Goal: Task Accomplishment & Management: Use online tool/utility

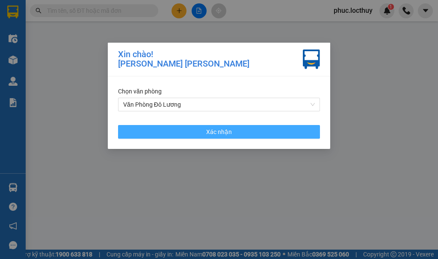
click at [239, 127] on button "Xác nhận" at bounding box center [219, 132] width 202 height 14
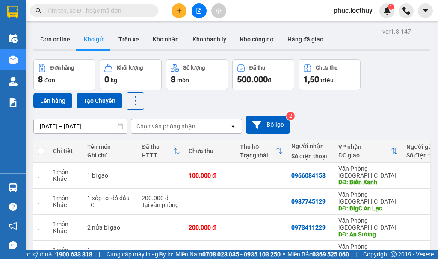
click at [165, 123] on div "Chọn văn phòng nhận" at bounding box center [165, 126] width 59 height 9
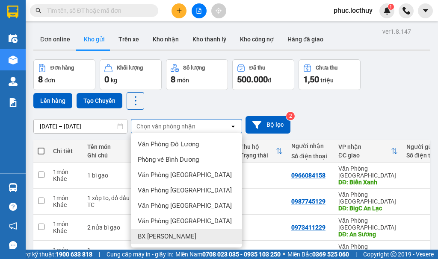
click at [156, 238] on span "BX [PERSON_NAME]" at bounding box center [167, 236] width 59 height 9
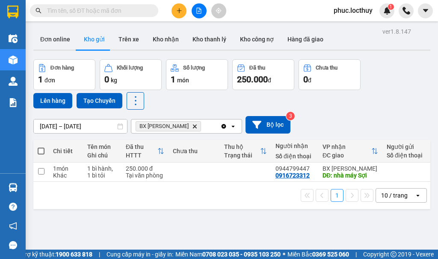
click at [192, 127] on icon "Delete" at bounding box center [194, 126] width 5 height 5
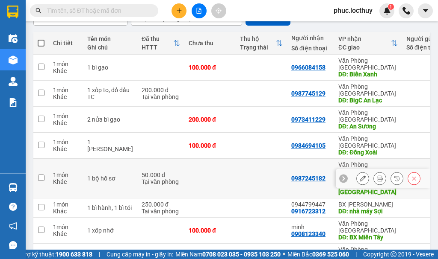
scroll to position [112, 0]
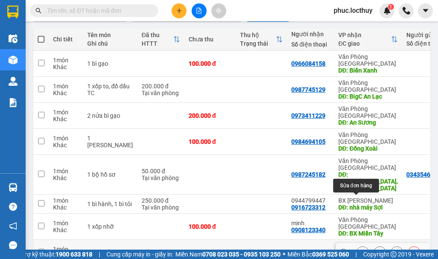
drag, startPoint x: 353, startPoint y: 203, endPoint x: 318, endPoint y: 209, distance: 35.6
click at [359, 250] on icon at bounding box center [362, 253] width 6 height 6
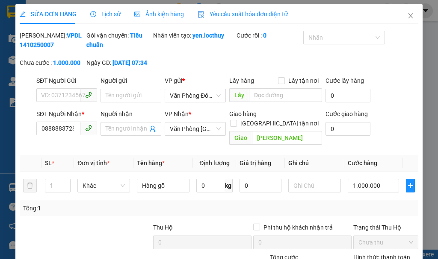
type input "0888883728"
type input "[PERSON_NAME]"
type input "0"
type input "1.000.000"
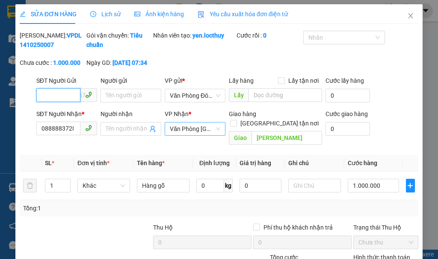
click at [216, 135] on span "Văn Phòng [GEOGRAPHIC_DATA]" at bounding box center [195, 129] width 50 height 13
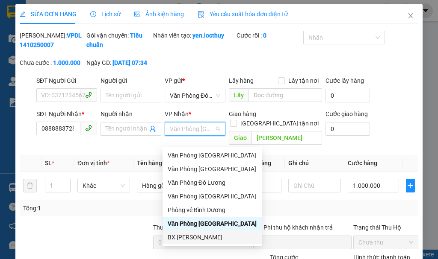
click at [197, 234] on div "BX [PERSON_NAME]" at bounding box center [212, 237] width 89 height 9
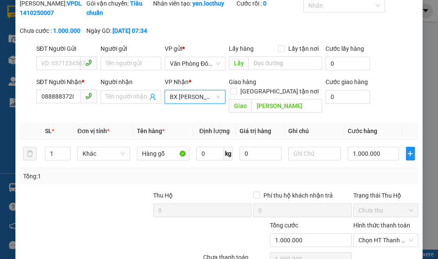
scroll to position [77, 0]
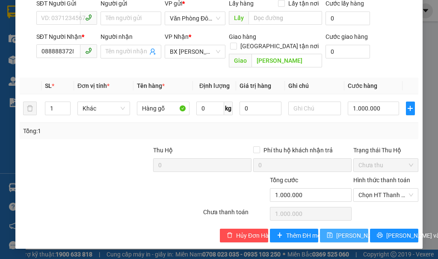
click at [347, 234] on span "[PERSON_NAME] thay đổi" at bounding box center [370, 235] width 68 height 9
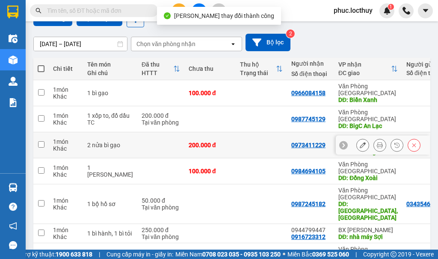
scroll to position [112, 0]
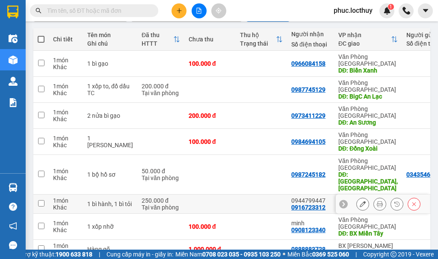
click at [40, 200] on input "checkbox" at bounding box center [41, 203] width 6 height 6
checkbox input "true"
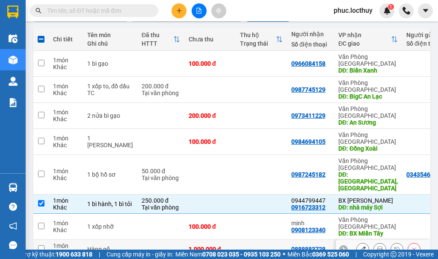
click at [38, 246] on input "checkbox" at bounding box center [41, 249] width 6 height 6
checkbox input "true"
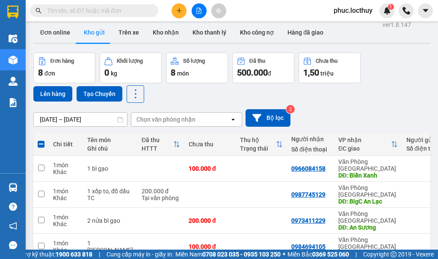
scroll to position [0, 0]
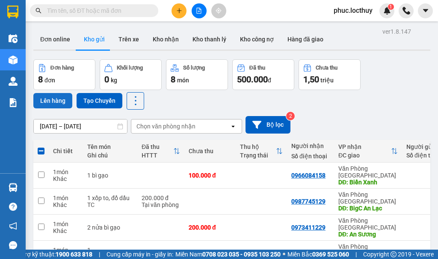
click at [55, 99] on button "Lên hàng" at bounding box center [52, 100] width 39 height 15
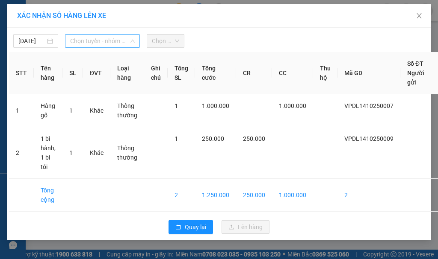
click at [92, 46] on span "Chọn tuyến - nhóm tuyến" at bounding box center [102, 41] width 65 height 13
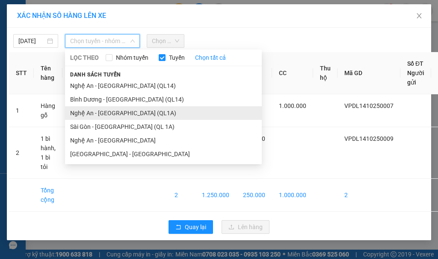
click at [121, 108] on li "Nghệ An - [GEOGRAPHIC_DATA] (QL1A)" at bounding box center [163, 113] width 197 height 14
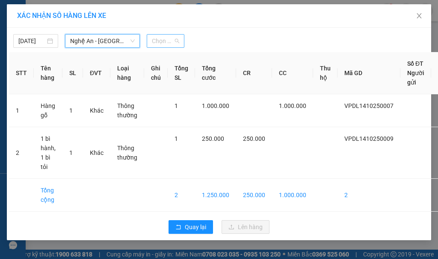
click at [165, 44] on span "Chọn chuyến" at bounding box center [165, 41] width 27 height 13
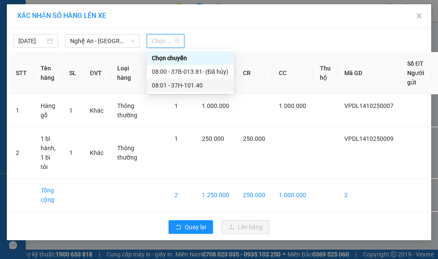
click at [175, 88] on div "08:01 - 37H-101.40" at bounding box center [190, 85] width 76 height 9
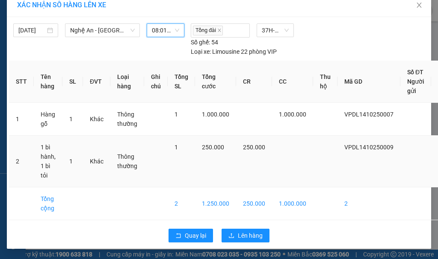
scroll to position [17, 0]
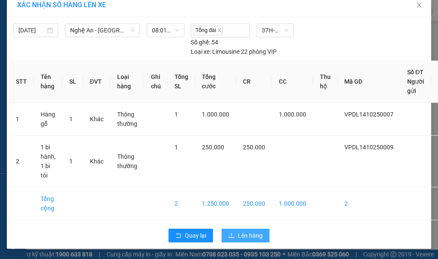
click at [240, 232] on span "Lên hàng" at bounding box center [250, 235] width 25 height 9
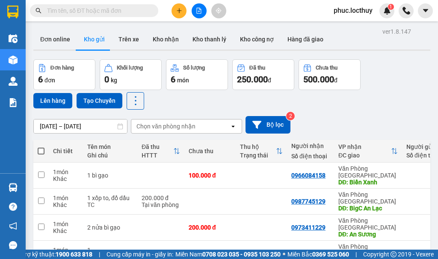
click at [200, 9] on icon "file-add" at bounding box center [199, 11] width 5 height 6
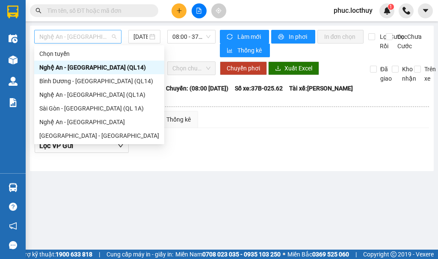
click at [62, 36] on span "Nghệ An - [GEOGRAPHIC_DATA] (QL14)" at bounding box center [77, 36] width 77 height 13
click at [92, 95] on div "Nghệ An - [GEOGRAPHIC_DATA] (QL1A)" at bounding box center [99, 94] width 120 height 9
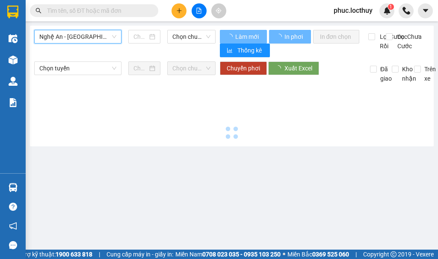
type input "[DATE]"
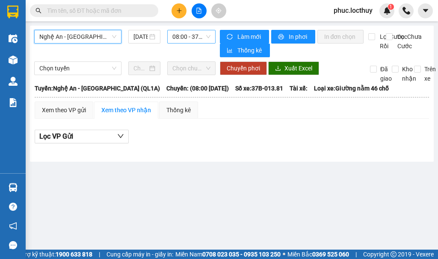
click at [203, 36] on span "08:00 - 37B-013.81 - (Đã hủy)" at bounding box center [191, 36] width 38 height 13
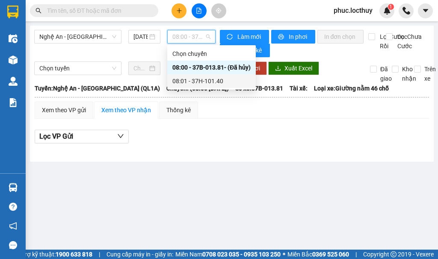
click at [205, 83] on div "08:01 - 37H-101.40" at bounding box center [211, 80] width 78 height 9
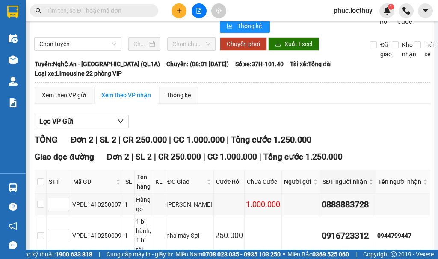
scroll to position [60, 0]
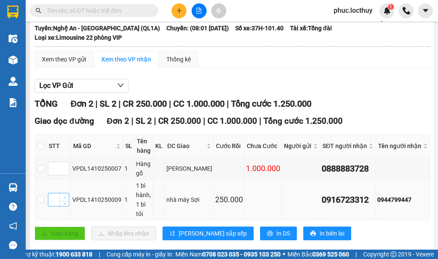
type input "1"
click at [66, 197] on icon "up" at bounding box center [64, 198] width 3 height 3
click at [66, 167] on icon "up" at bounding box center [64, 166] width 3 height 3
type input "2"
click at [66, 167] on icon "up" at bounding box center [64, 166] width 3 height 3
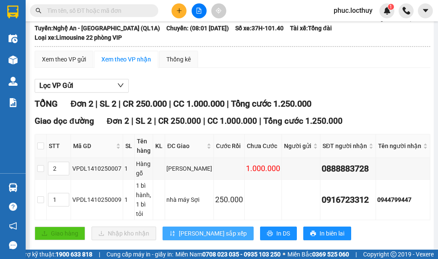
click at [197, 227] on button "[PERSON_NAME] sắp xếp" at bounding box center [207, 234] width 91 height 14
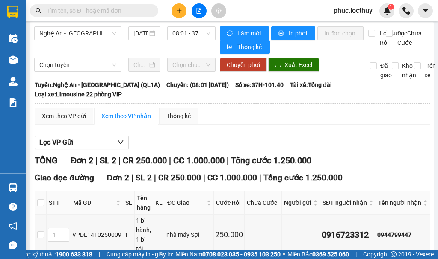
scroll to position [0, 0]
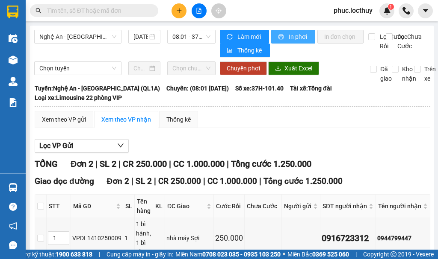
click at [290, 32] on span "In phơi" at bounding box center [298, 36] width 20 height 9
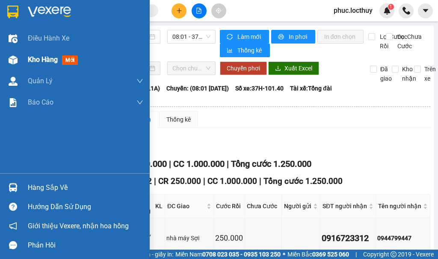
click at [38, 59] on span "Kho hàng" at bounding box center [43, 60] width 30 height 8
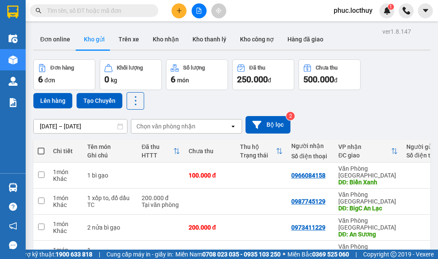
click at [406, 82] on div "Đơn hàng 6 đơn Khối lượng 0 kg Số lượng 6 món Đã thu 250.000 đ Chưa thu 500.000…" at bounding box center [231, 84] width 397 height 50
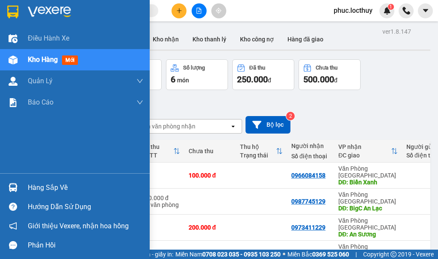
click at [44, 61] on span "Kho hàng" at bounding box center [43, 60] width 30 height 8
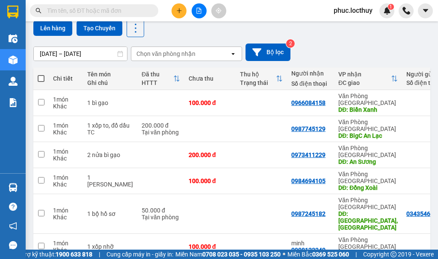
scroll to position [74, 0]
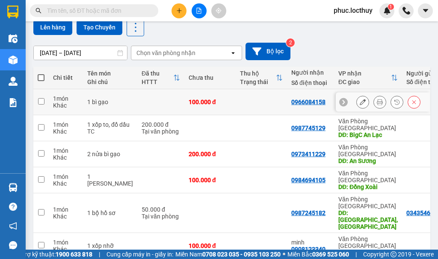
click at [40, 99] on input "checkbox" at bounding box center [41, 101] width 6 height 6
checkbox input "true"
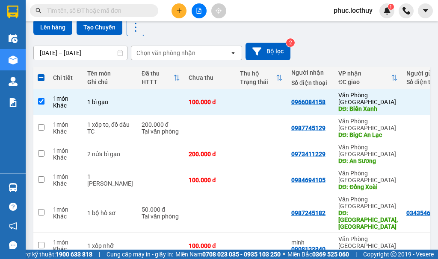
click at [39, 80] on span at bounding box center [41, 77] width 7 height 7
click at [41, 74] on input "checkbox" at bounding box center [41, 74] width 0 height 0
checkbox input "true"
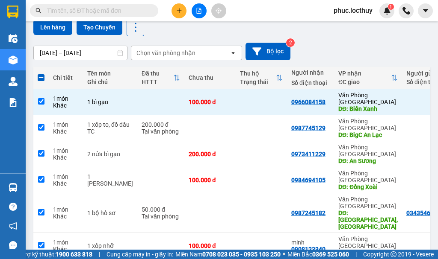
checkbox input "true"
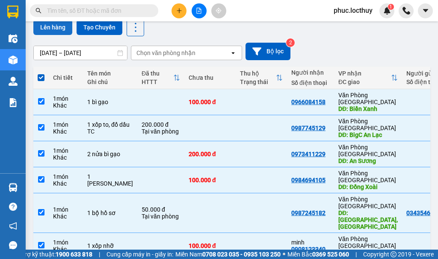
click at [44, 28] on button "Lên hàng" at bounding box center [52, 27] width 39 height 15
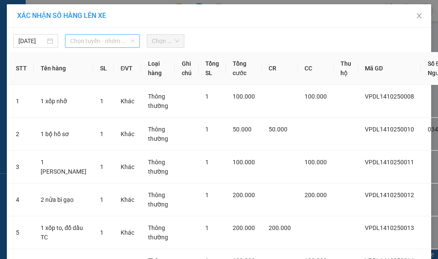
click at [79, 42] on span "Chọn tuyến - nhóm tuyến" at bounding box center [102, 41] width 65 height 13
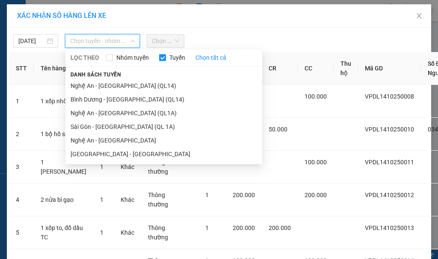
drag, startPoint x: 107, startPoint y: 85, endPoint x: 171, endPoint y: 60, distance: 68.3
click at [114, 82] on li "Nghệ An - [GEOGRAPHIC_DATA] (QL14)" at bounding box center [163, 86] width 197 height 14
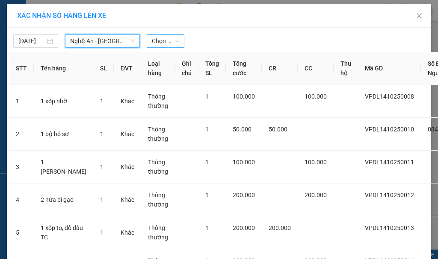
click at [168, 41] on span "Chọn chuyến" at bounding box center [165, 41] width 27 height 13
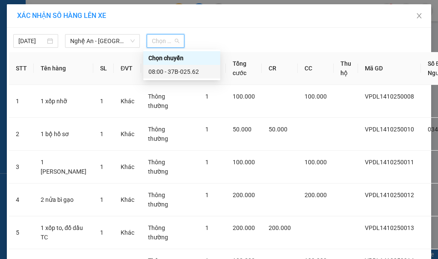
click at [180, 74] on div "08:00 - 37B-025.62" at bounding box center [181, 71] width 67 height 9
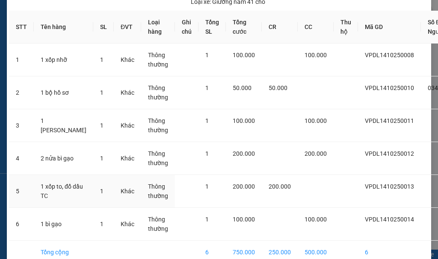
scroll to position [158, 0]
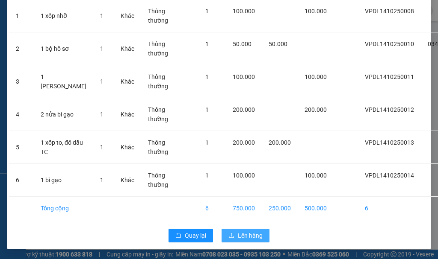
click at [241, 231] on span "Lên hàng" at bounding box center [250, 235] width 25 height 9
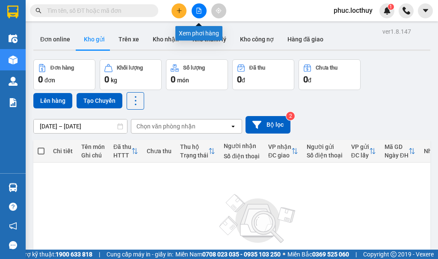
click at [202, 12] on button at bounding box center [198, 10] width 15 height 15
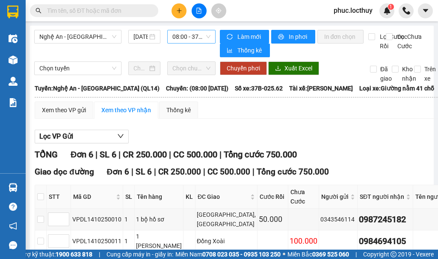
click at [197, 36] on span "08:00 - 37B-025.62" at bounding box center [191, 36] width 38 height 13
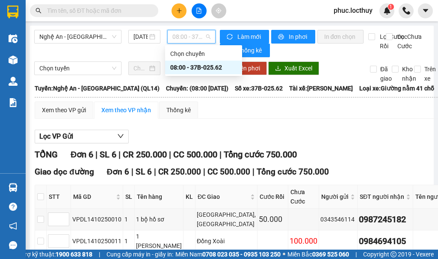
click at [213, 67] on div "08:00 - 37B-025.62" at bounding box center [203, 67] width 67 height 9
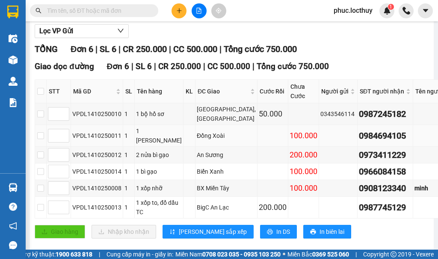
scroll to position [128, 0]
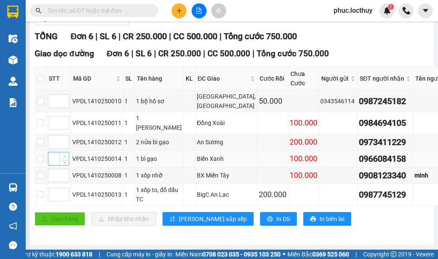
type input "1"
click at [67, 159] on span "up" at bounding box center [64, 156] width 5 height 5
type input "1"
click at [66, 101] on icon "up" at bounding box center [64, 99] width 3 height 3
type input "2"
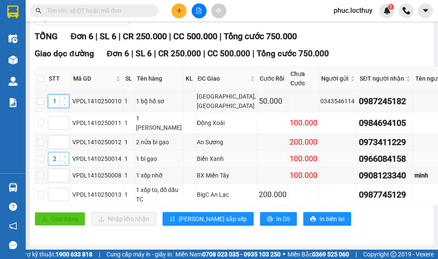
click at [66, 159] on icon "up" at bounding box center [64, 157] width 3 height 3
click at [66, 123] on icon "up" at bounding box center [64, 121] width 3 height 3
type input "3"
click at [66, 123] on icon "up" at bounding box center [64, 121] width 3 height 3
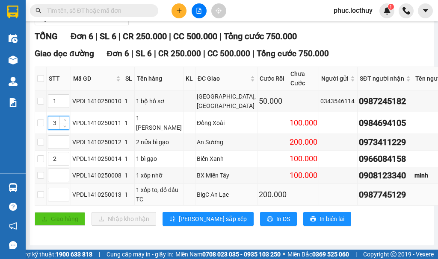
scroll to position [166, 0]
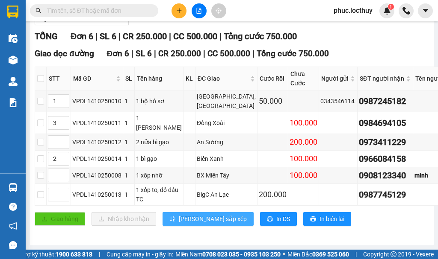
click at [209, 215] on span "[PERSON_NAME] sắp xếp" at bounding box center [213, 219] width 68 height 9
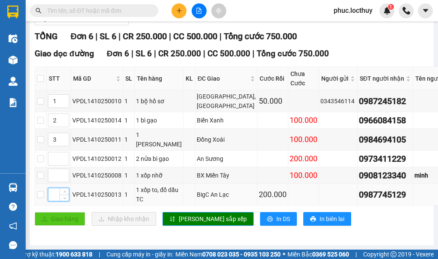
click at [62, 188] on input at bounding box center [58, 194] width 21 height 13
type input "4"
click at [63, 153] on input at bounding box center [58, 159] width 21 height 13
type input "4"
click at [196, 215] on span "[PERSON_NAME] sắp xếp" at bounding box center [213, 219] width 68 height 9
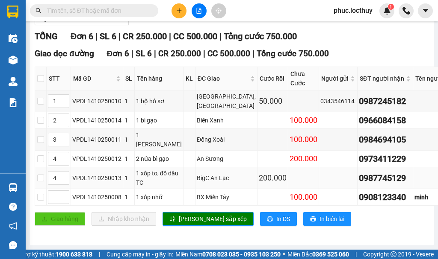
click at [259, 172] on div "200.000" at bounding box center [273, 178] width 28 height 12
click at [259, 95] on div "50.000" at bounding box center [273, 101] width 28 height 12
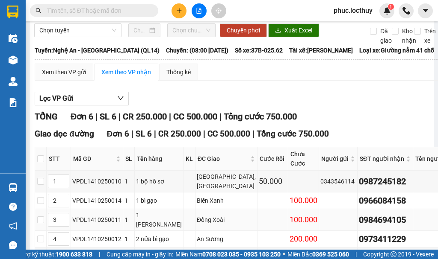
scroll to position [0, 0]
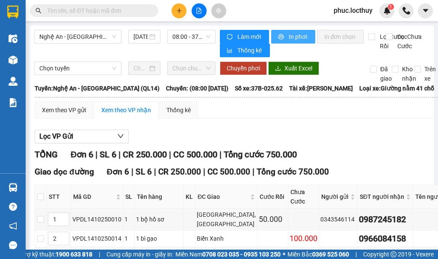
click at [292, 39] on span "In phơi" at bounding box center [298, 36] width 20 height 9
